Goal: Browse casually

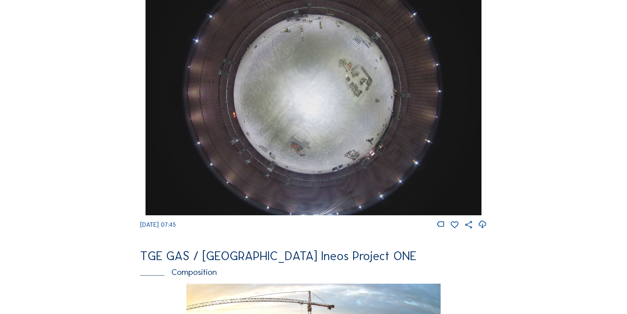
scroll to position [674, 0]
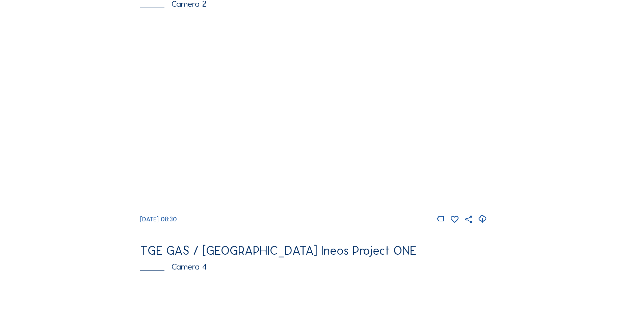
scroll to position [337, 0]
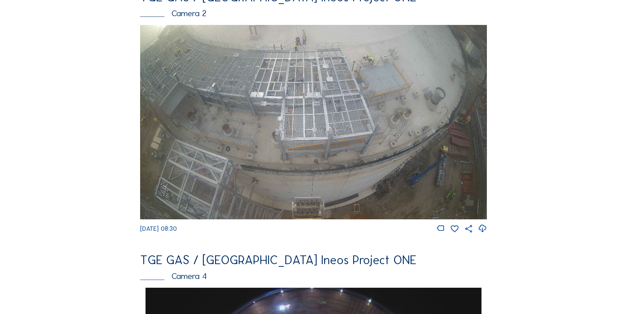
click at [487, 235] on icon at bounding box center [481, 228] width 9 height 11
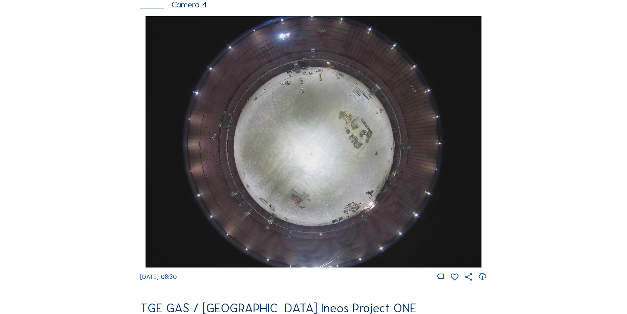
scroll to position [709, 0]
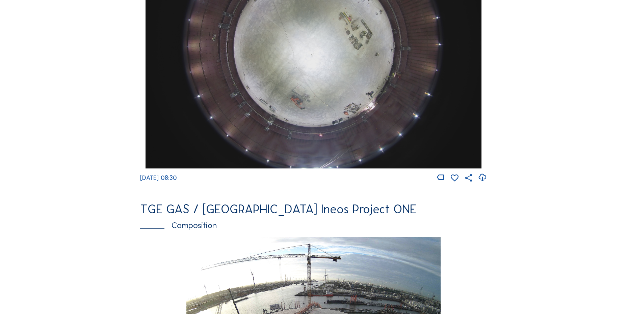
click at [486, 184] on icon at bounding box center [481, 177] width 9 height 11
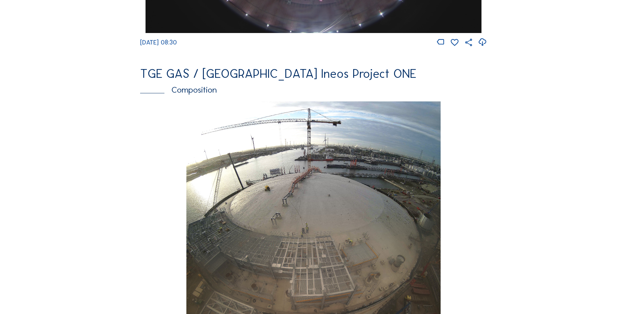
scroll to position [945, 0]
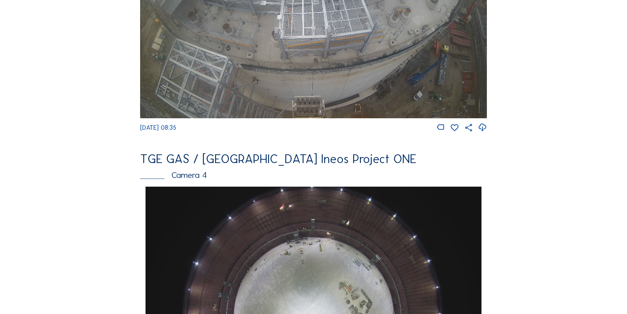
scroll to position [607, 0]
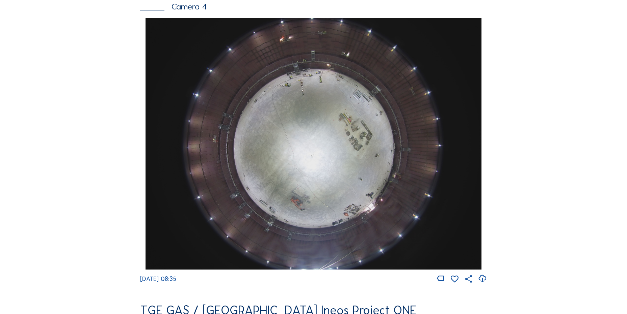
click at [482, 284] on icon at bounding box center [481, 279] width 9 height 11
click at [93, 169] on div "Feed Photo Show Map Search Fullscreen TGE GAS / [GEOGRAPHIC_DATA] Ineos Project…" at bounding box center [313, 20] width 470 height 1168
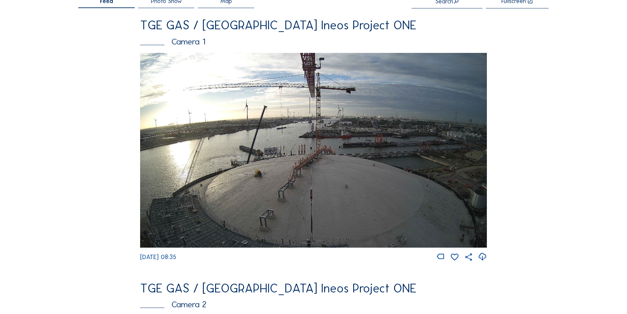
scroll to position [34, 0]
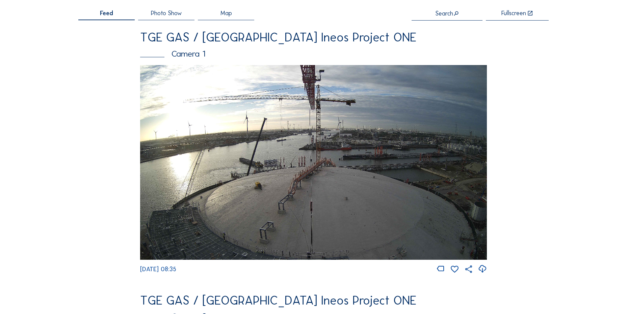
click at [483, 271] on icon at bounding box center [481, 269] width 9 height 11
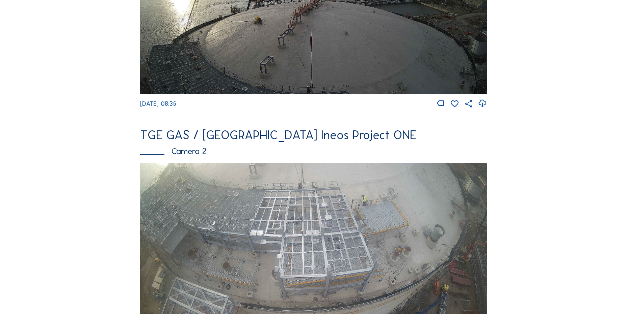
scroll to position [202, 0]
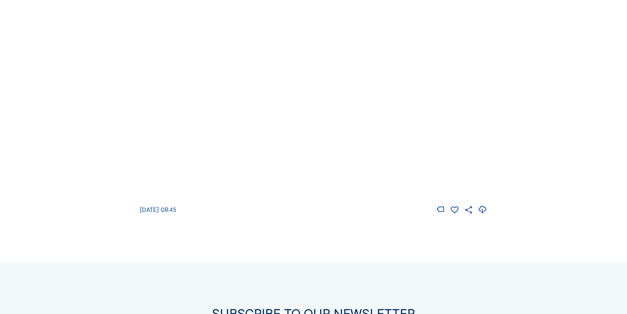
scroll to position [1012, 0]
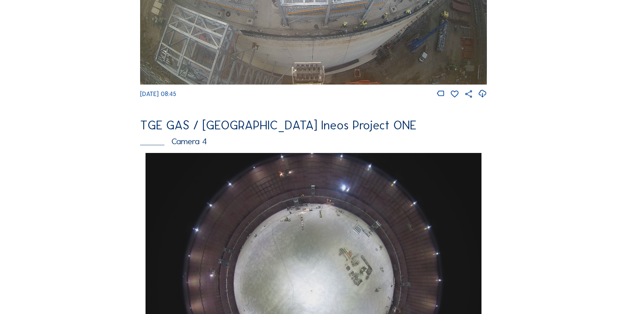
scroll to position [641, 0]
